Goal: Transaction & Acquisition: Purchase product/service

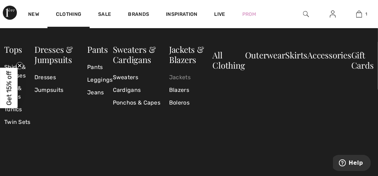
click at [184, 77] on link "Jackets" at bounding box center [191, 77] width 44 height 13
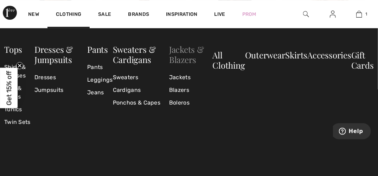
scroll to position [2287, 0]
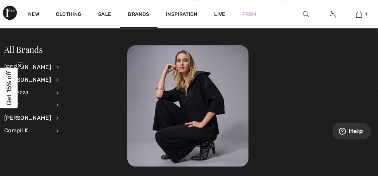
click at [308, 13] on img at bounding box center [306, 14] width 6 height 8
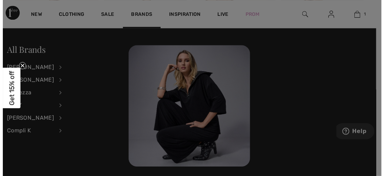
scroll to position [2312, 0]
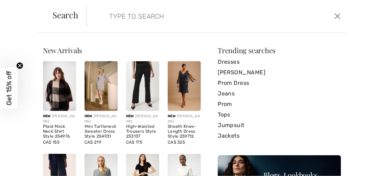
type input "b"
type input "V"
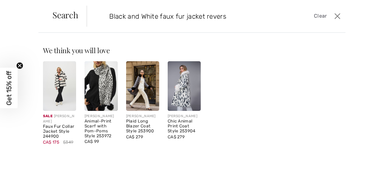
type input "Black and White faux fur jacket revers"
click at [51, 129] on div "Faux Fur Collar Jacket Style 244900" at bounding box center [59, 131] width 33 height 14
click at [58, 100] on img at bounding box center [59, 86] width 33 height 50
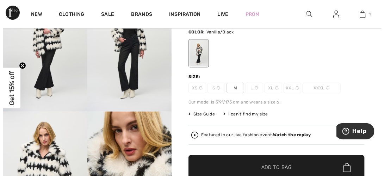
scroll to position [70, 0]
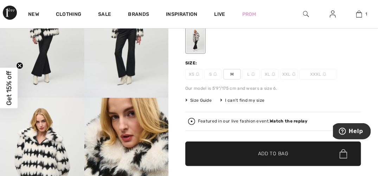
click at [256, 120] on div "Featured in our live fashion event. Watch the replay" at bounding box center [252, 121] width 109 height 5
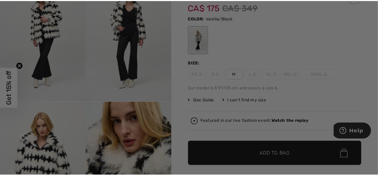
scroll to position [0, 0]
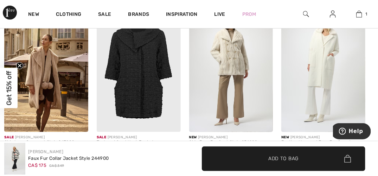
scroll to position [1020, 0]
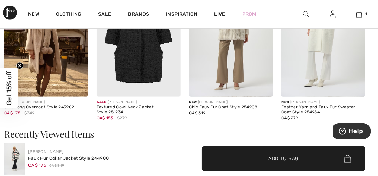
click at [138, 75] on img at bounding box center [139, 34] width 84 height 126
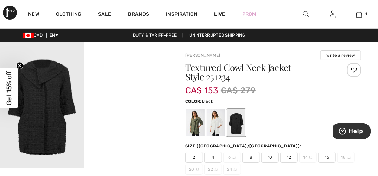
scroll to position [70, 0]
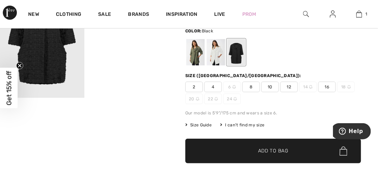
click at [287, 86] on span "12" at bounding box center [289, 87] width 18 height 11
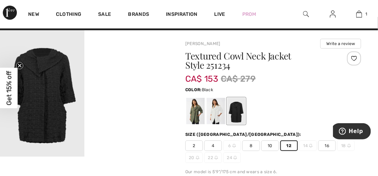
scroll to position [0, 0]
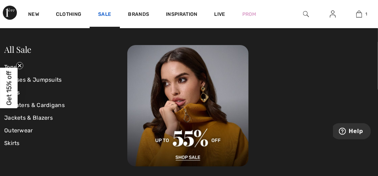
click at [106, 14] on link "Sale" at bounding box center [104, 14] width 13 height 7
click at [103, 12] on link "Sale" at bounding box center [104, 14] width 13 height 7
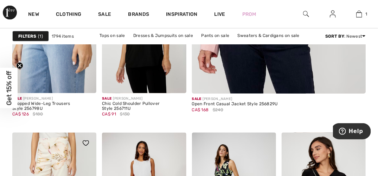
scroll to position [387, 0]
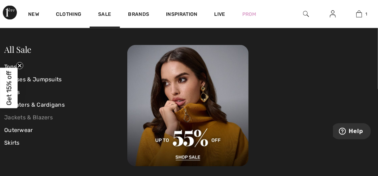
click at [50, 116] on link "Jackets & Blazers" at bounding box center [65, 118] width 123 height 13
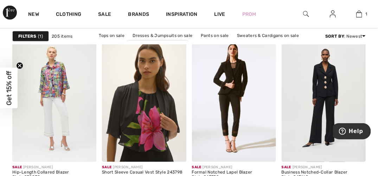
scroll to position [985, 0]
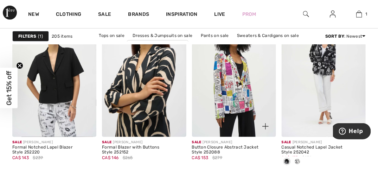
click at [206, 131] on img at bounding box center [234, 74] width 84 height 126
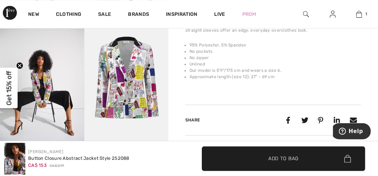
scroll to position [704, 0]
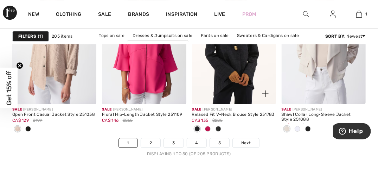
scroll to position [2498, 0]
